Goal: Find specific page/section: Find specific page/section

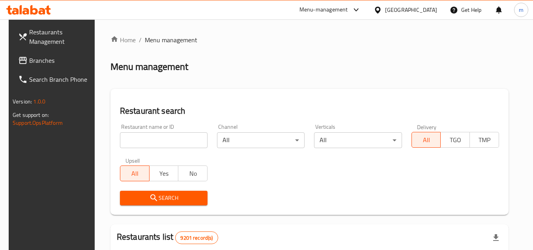
click at [38, 51] on link "Branches" at bounding box center [55, 60] width 86 height 19
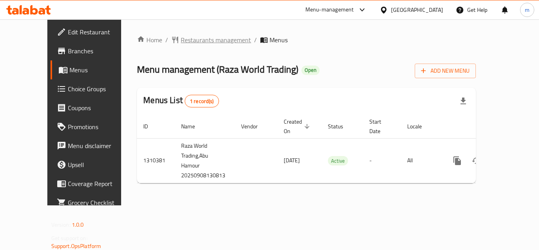
click at [190, 42] on span "Restaurants management" at bounding box center [216, 39] width 70 height 9
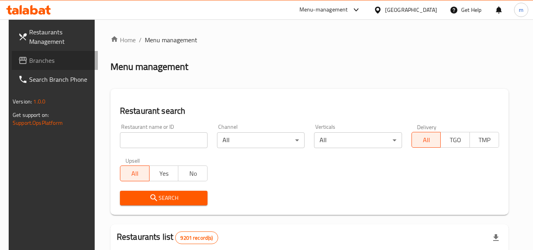
click at [52, 63] on span "Branches" at bounding box center [60, 60] width 62 height 9
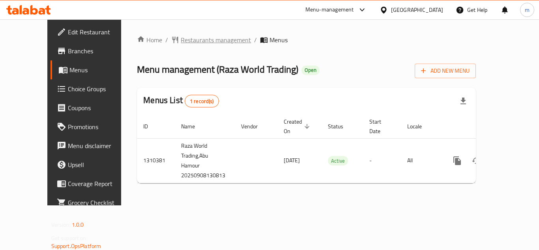
click at [181, 39] on span "Restaurants management" at bounding box center [216, 39] width 70 height 9
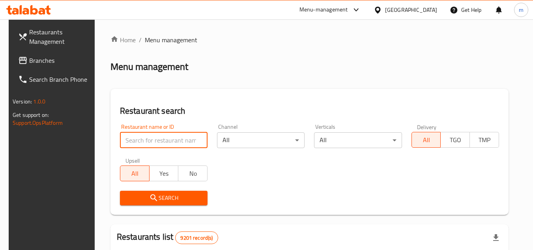
click at [161, 139] on input "search" at bounding box center [164, 140] width 88 height 16
paste input "705448"
type input "705448"
click button "Search" at bounding box center [164, 198] width 88 height 15
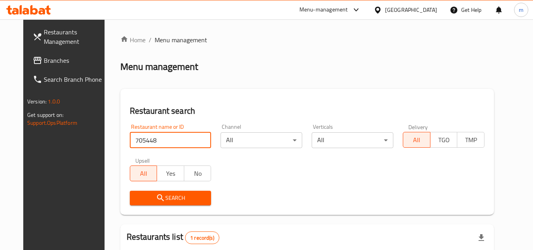
scroll to position [96, 0]
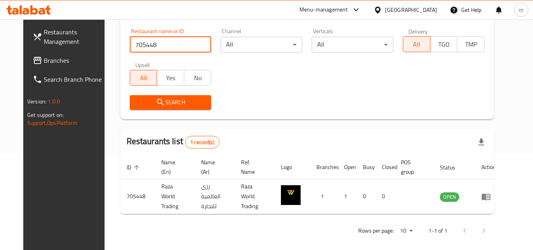
click at [44, 59] on span "Branches" at bounding box center [75, 60] width 62 height 9
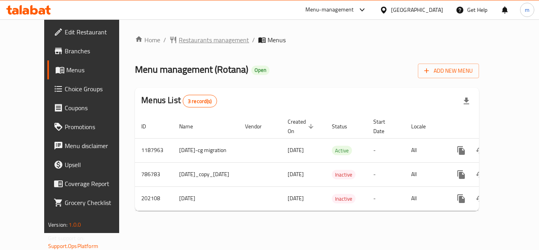
click at [199, 40] on span "Restaurants management" at bounding box center [214, 39] width 70 height 9
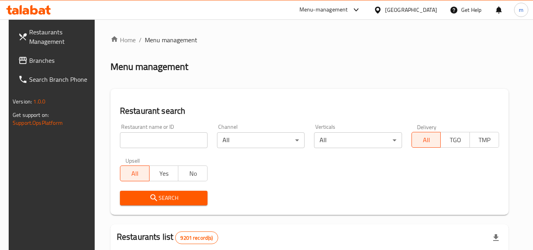
click at [178, 137] on input "search" at bounding box center [164, 140] width 88 height 16
paste input "6024"
type input "6024"
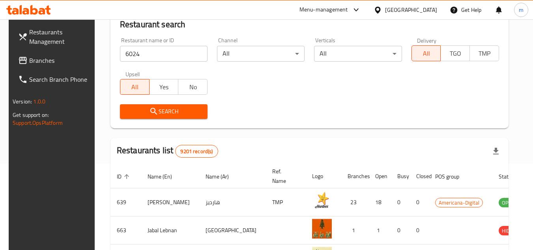
scroll to position [118, 0]
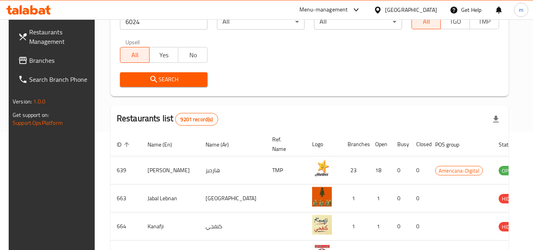
click at [186, 85] on button "Search" at bounding box center [164, 79] width 88 height 15
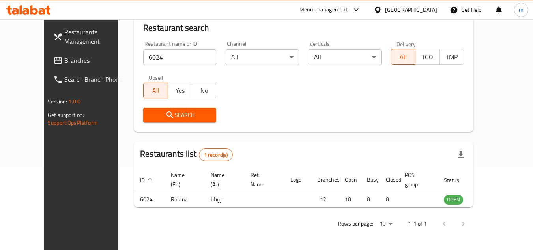
scroll to position [96, 0]
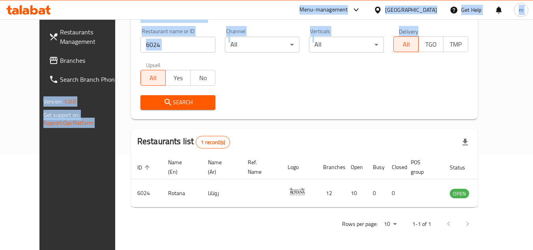
click at [492, 63] on div "​ Menu-management [GEOGRAPHIC_DATA] Get Help m Restaurants Management Branches …" at bounding box center [266, 39] width 533 height 231
